Goal: Information Seeking & Learning: Learn about a topic

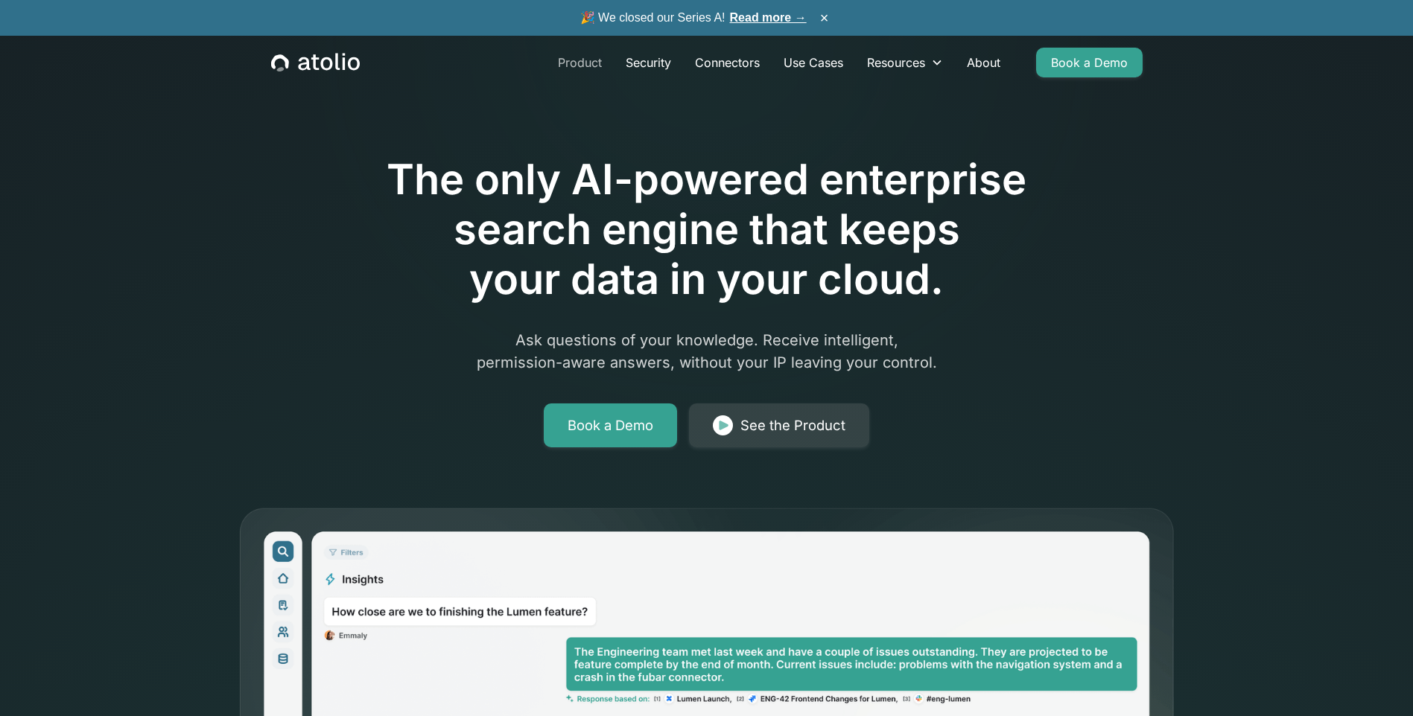
click at [576, 64] on link "Product" at bounding box center [580, 63] width 68 height 30
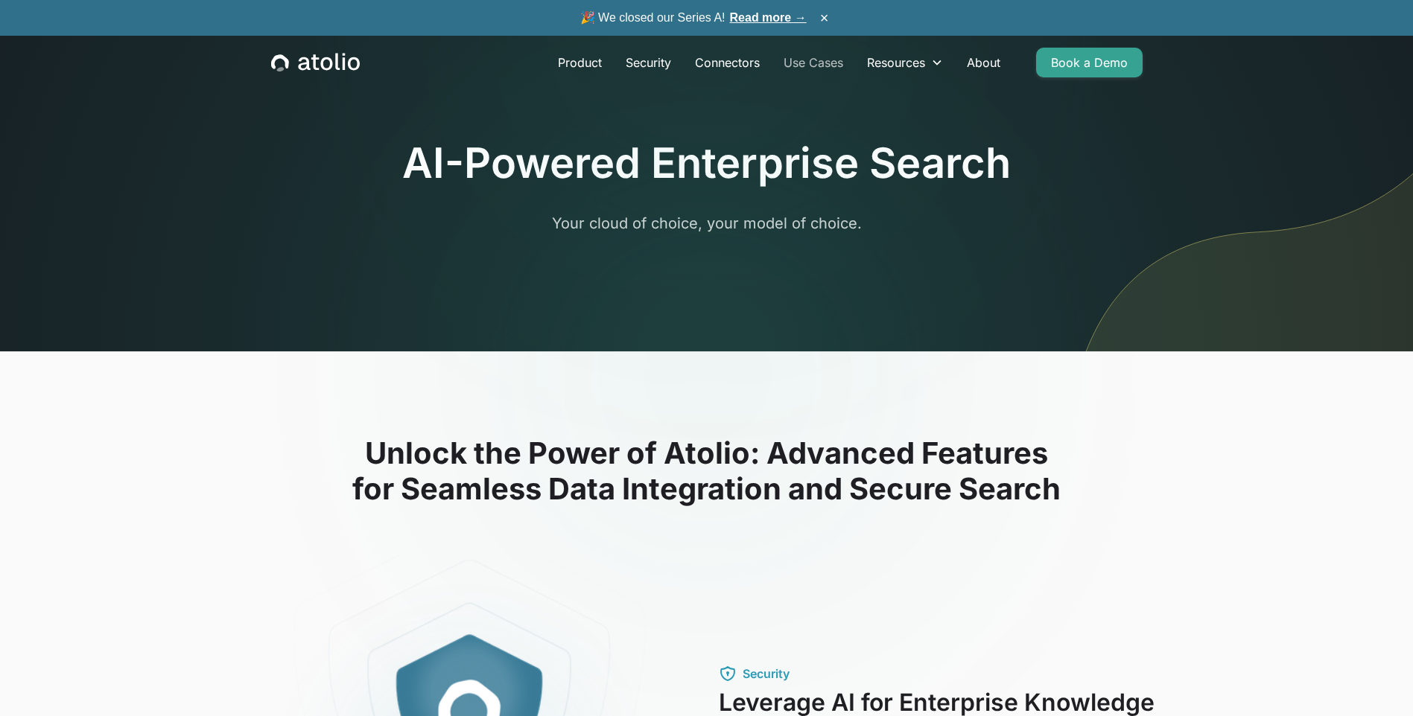
click at [821, 65] on link "Use Cases" at bounding box center [812, 63] width 83 height 30
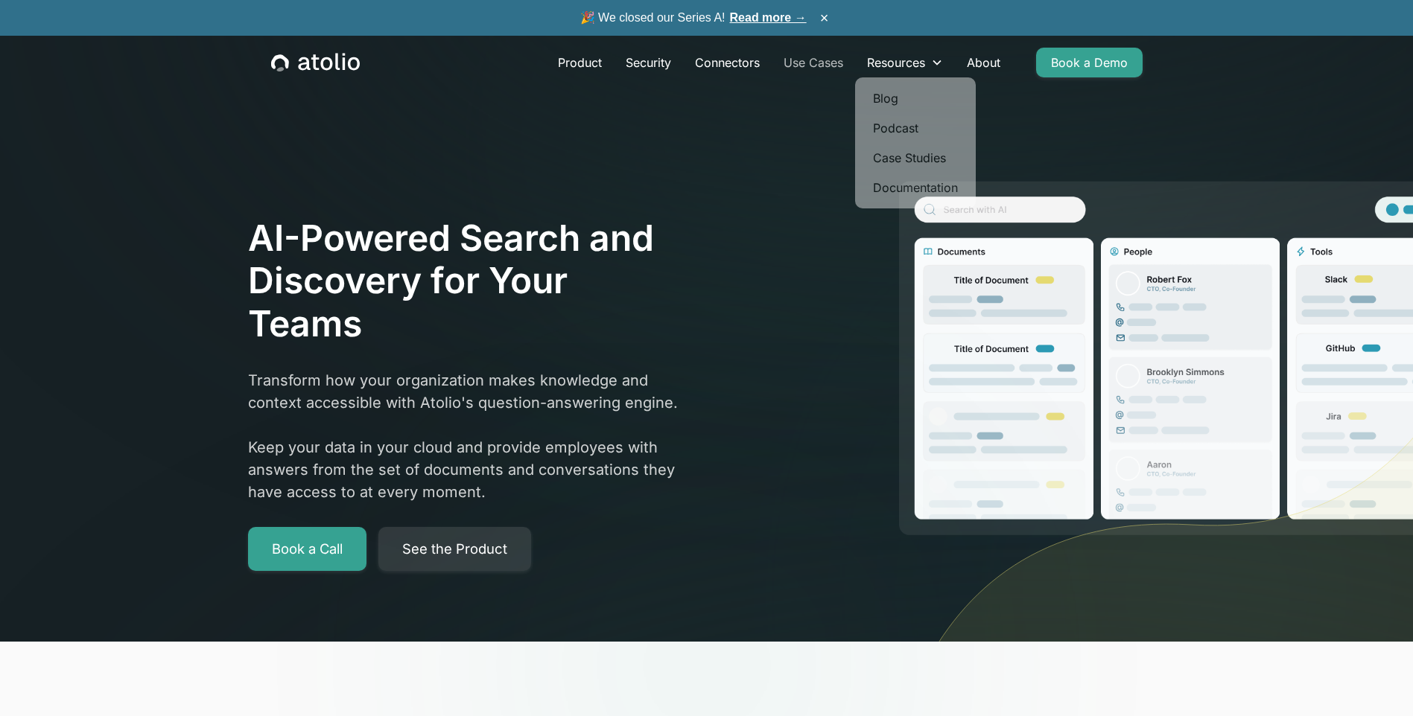
click at [833, 62] on link "Use Cases" at bounding box center [812, 63] width 83 height 30
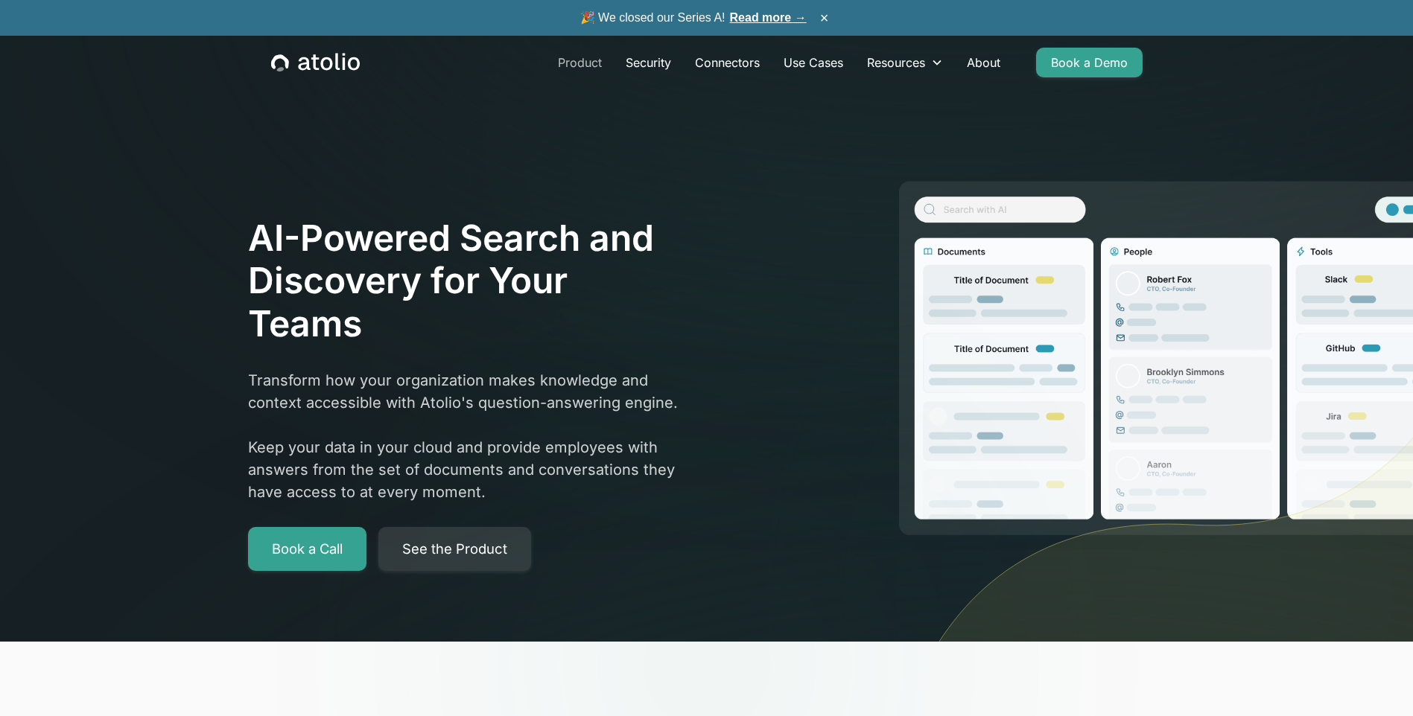
click at [583, 59] on link "Product" at bounding box center [580, 63] width 68 height 30
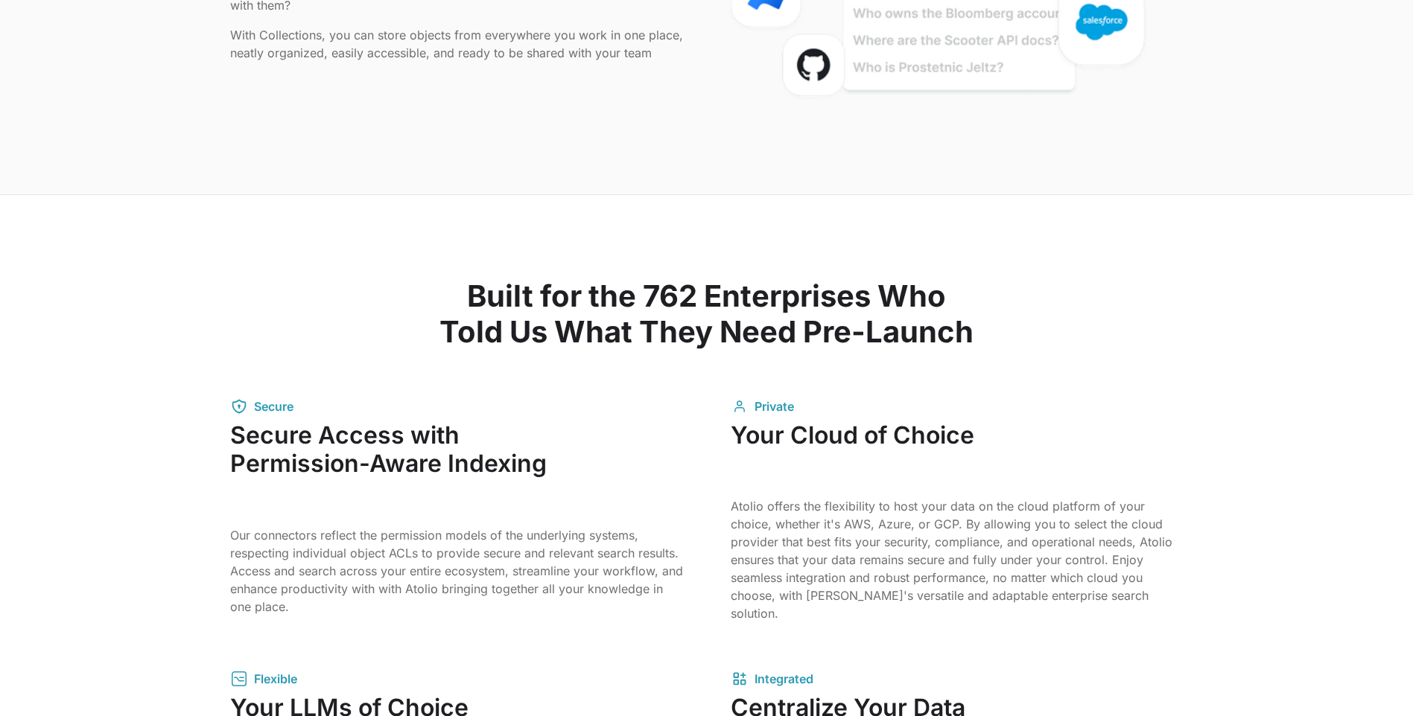
scroll to position [1936, 0]
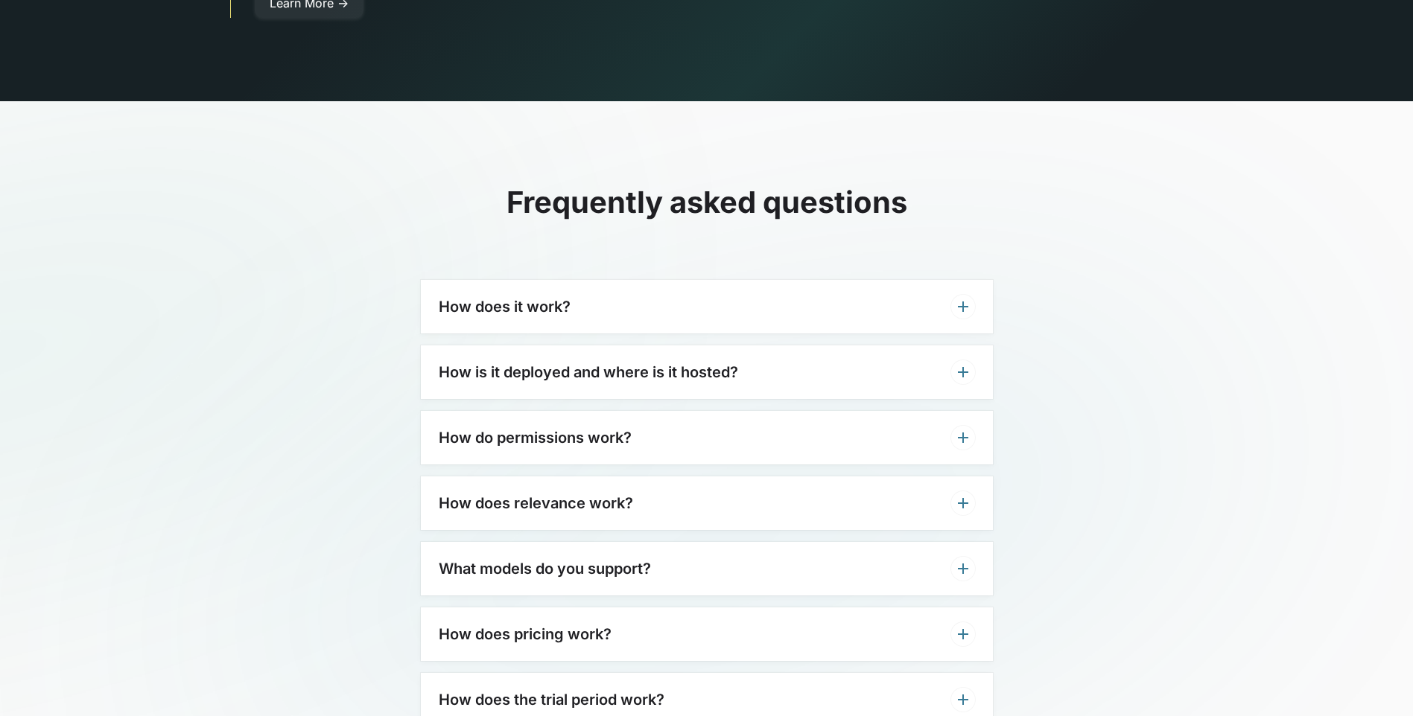
scroll to position [4445, 0]
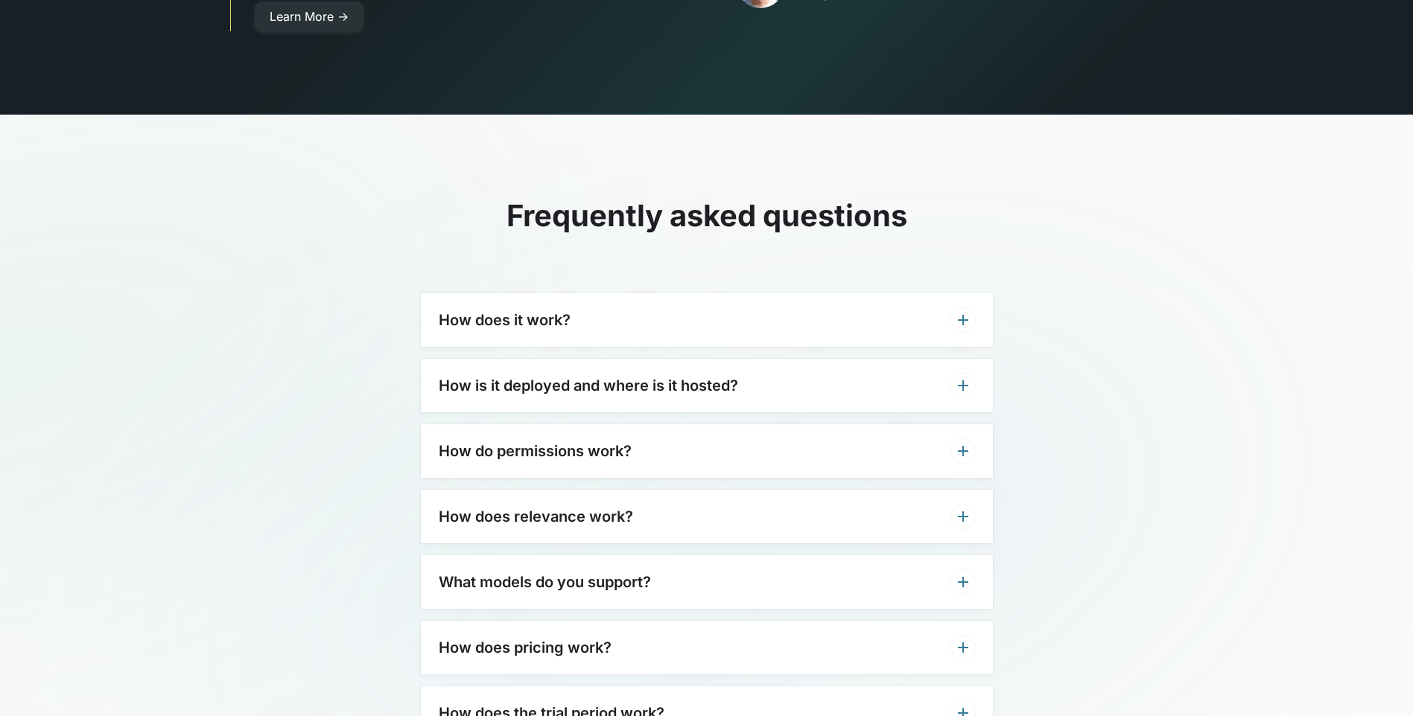
click at [722, 293] on div "How does it work?" at bounding box center [707, 320] width 572 height 54
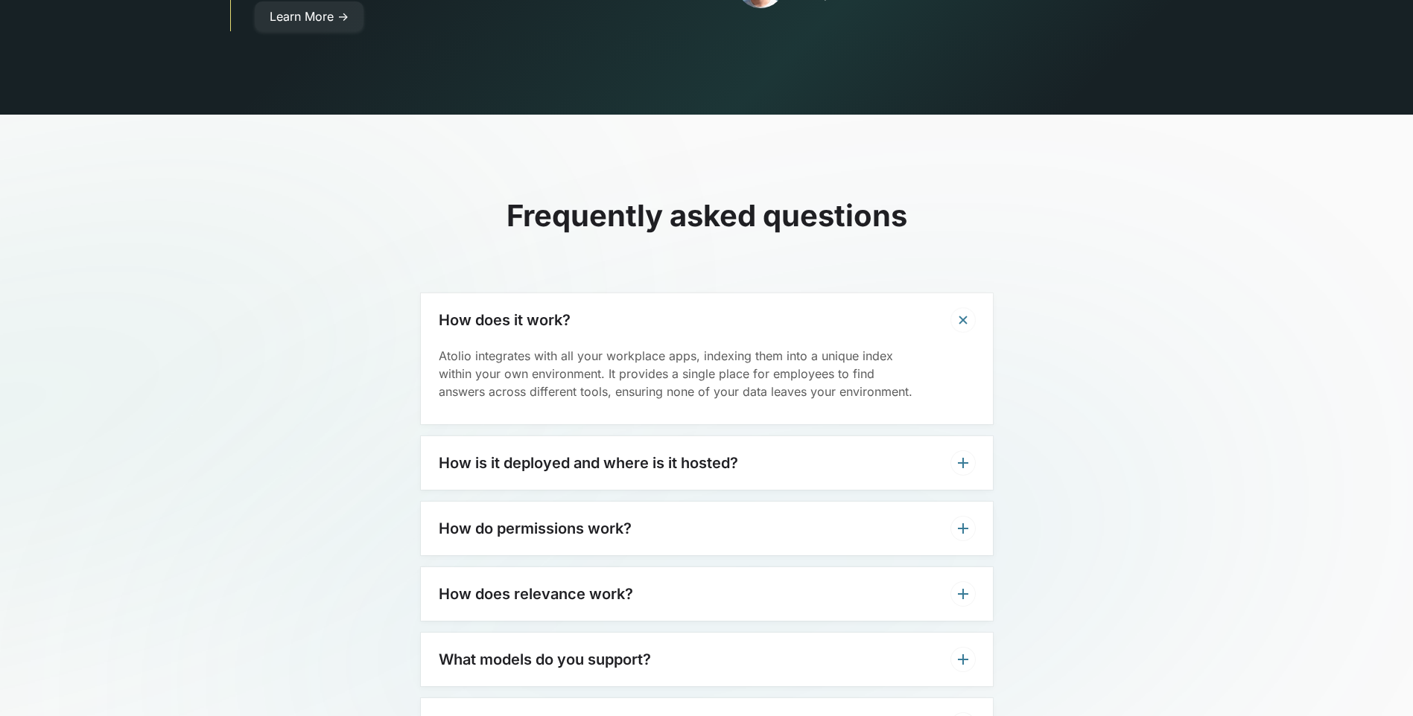
click at [722, 293] on div "How does it work?" at bounding box center [707, 320] width 572 height 54
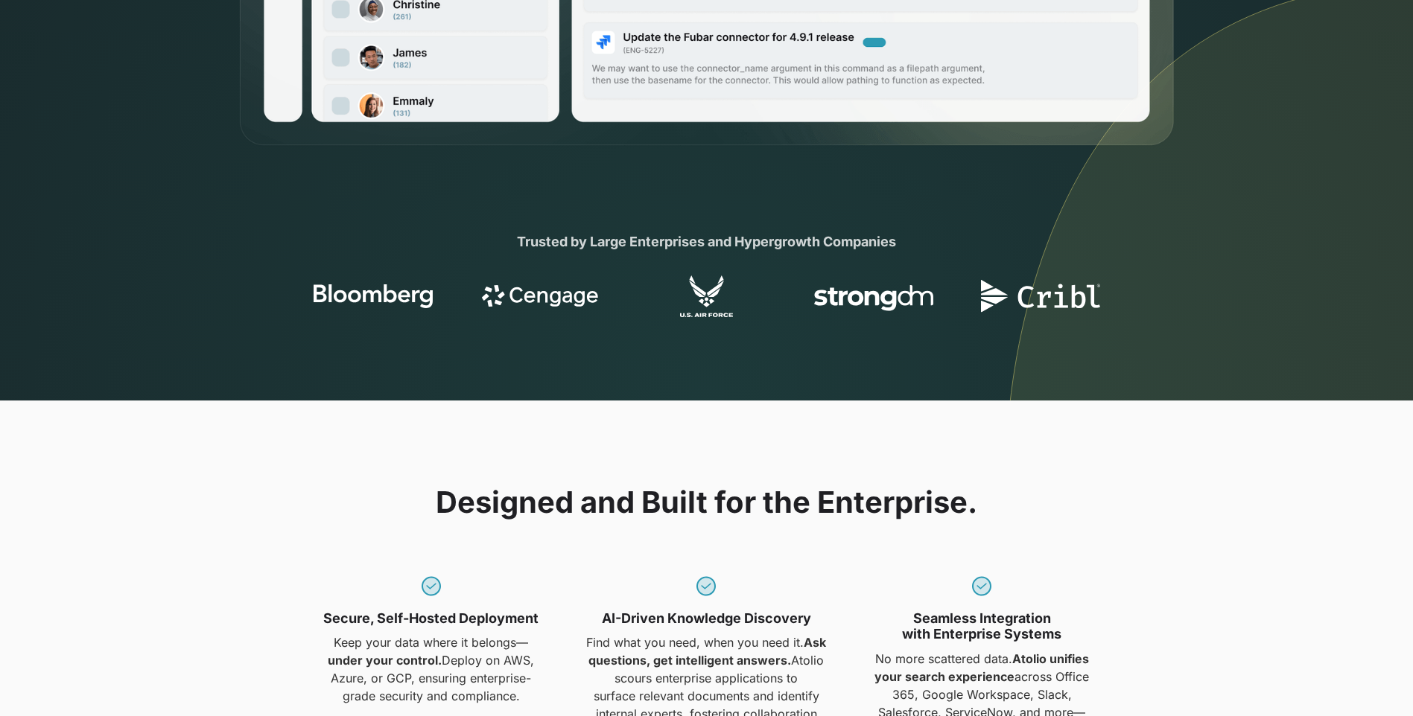
scroll to position [0, 0]
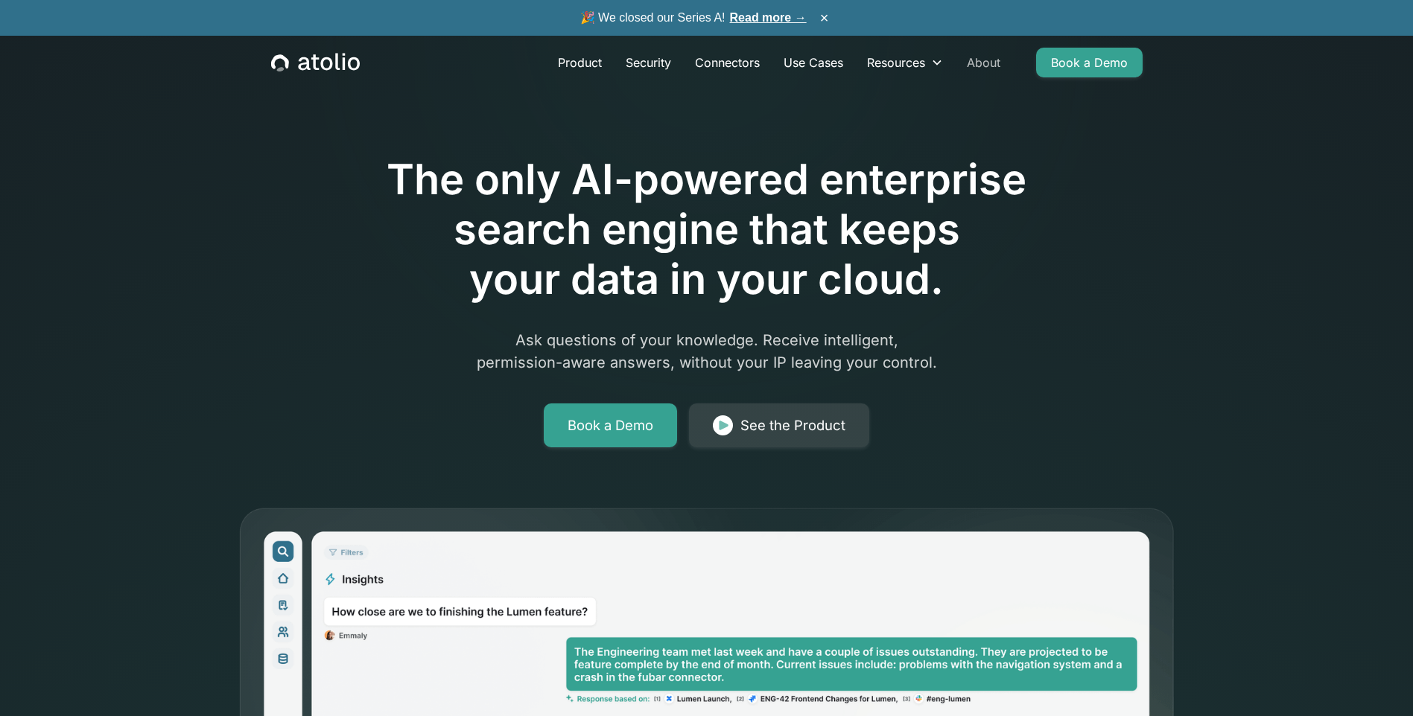
click at [964, 62] on link "About" at bounding box center [983, 63] width 57 height 30
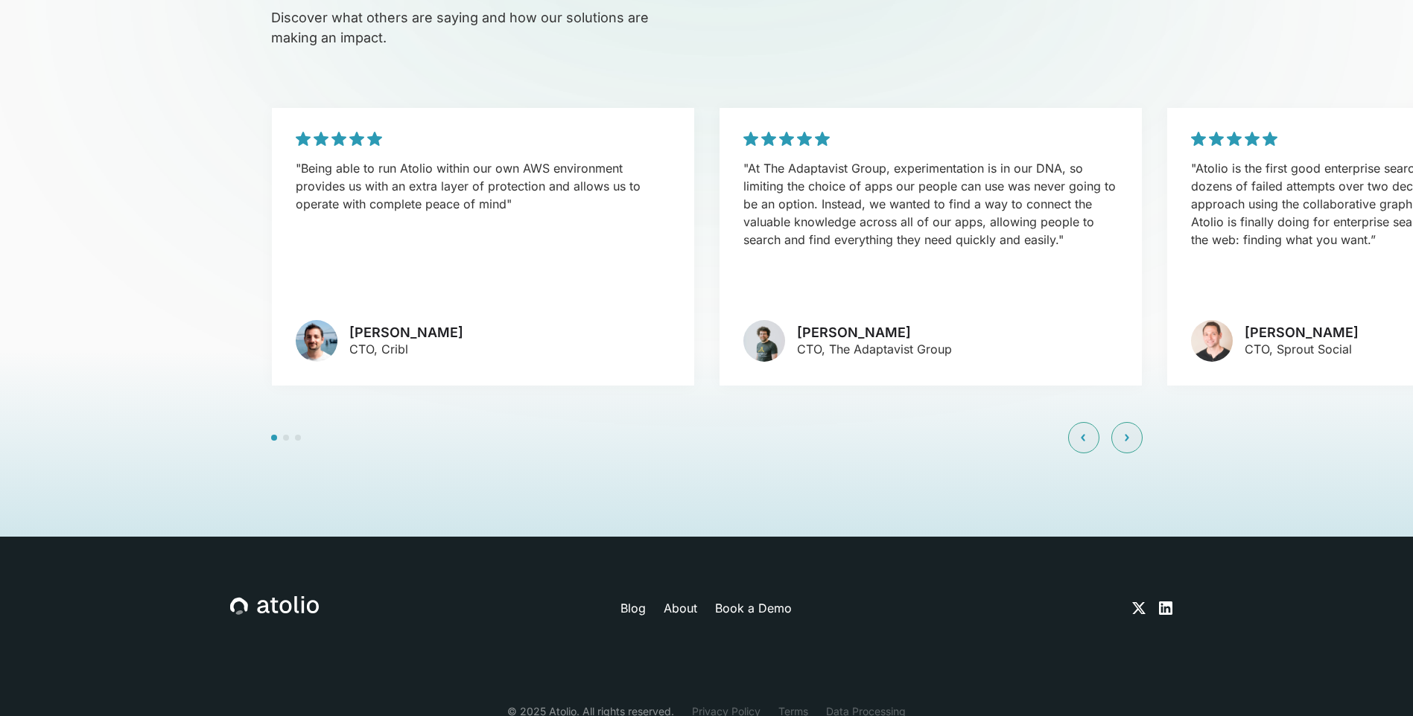
scroll to position [3594, 0]
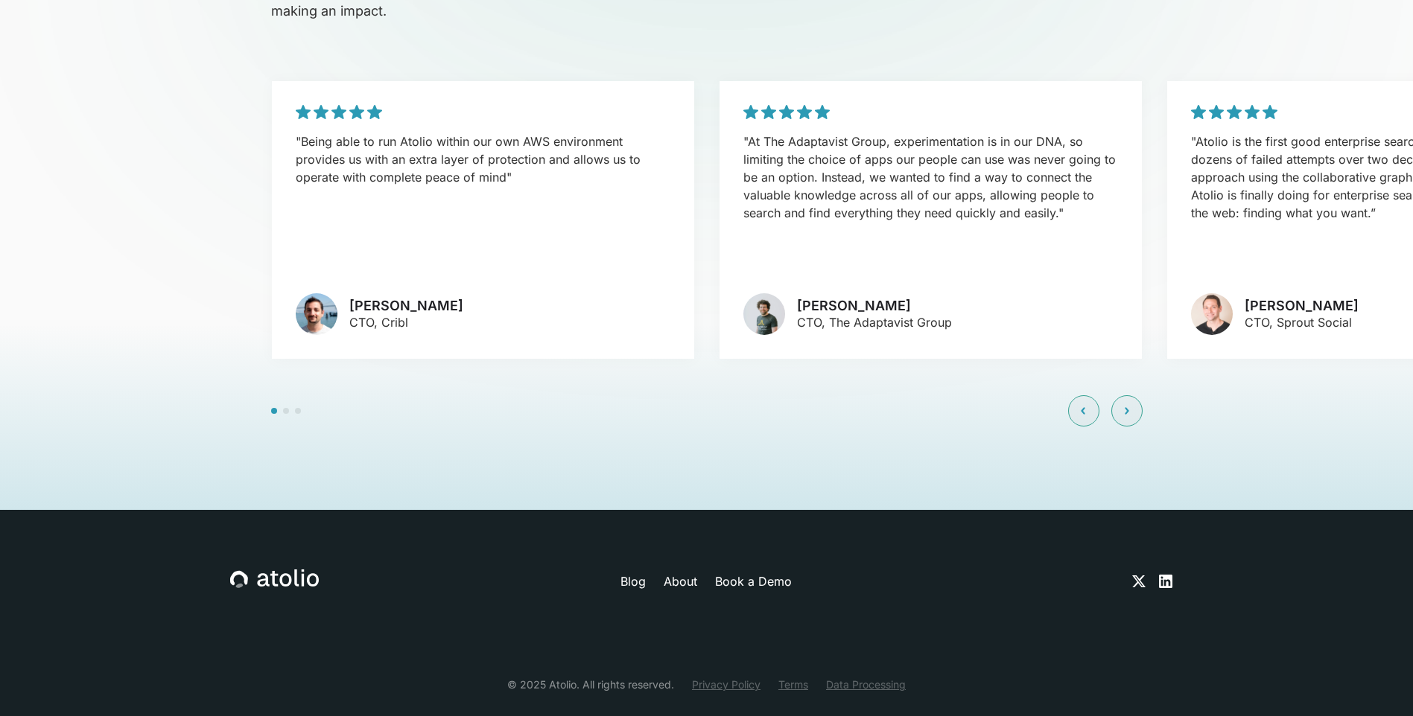
click at [1162, 575] on icon at bounding box center [1165, 581] width 13 height 13
